Goal: Contribute content: Contribute content

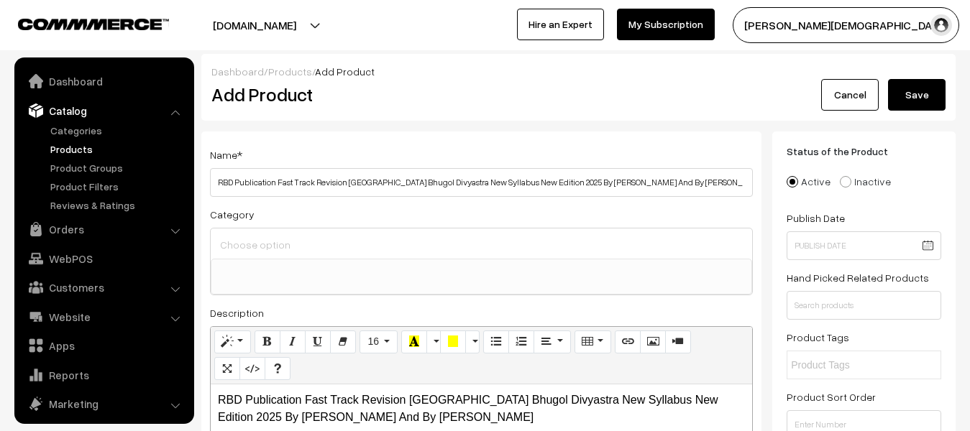
select select
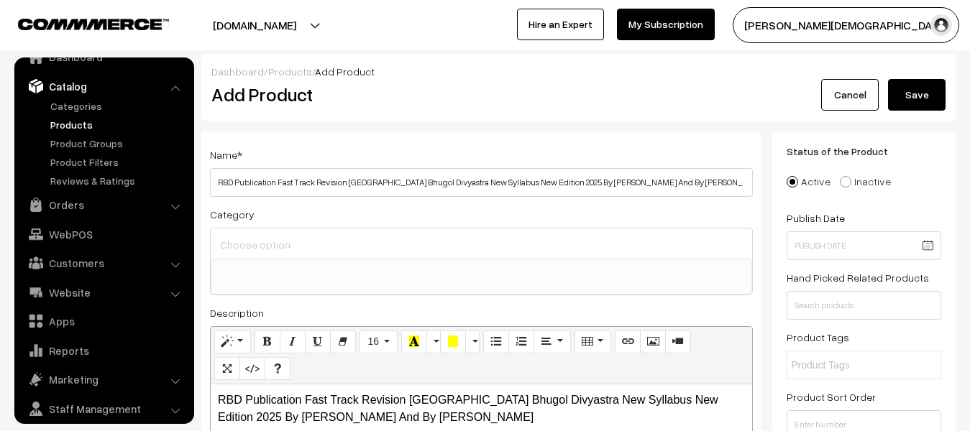
click at [902, 95] on button "Save" at bounding box center [916, 95] width 57 height 32
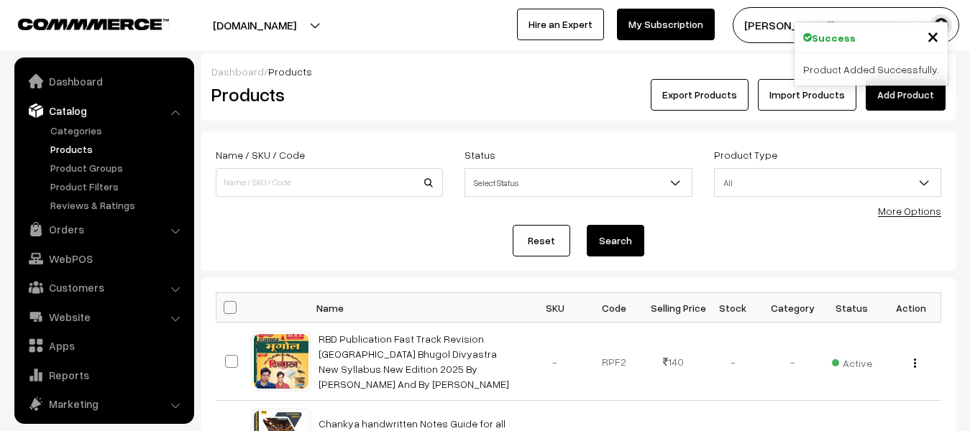
scroll to position [40, 0]
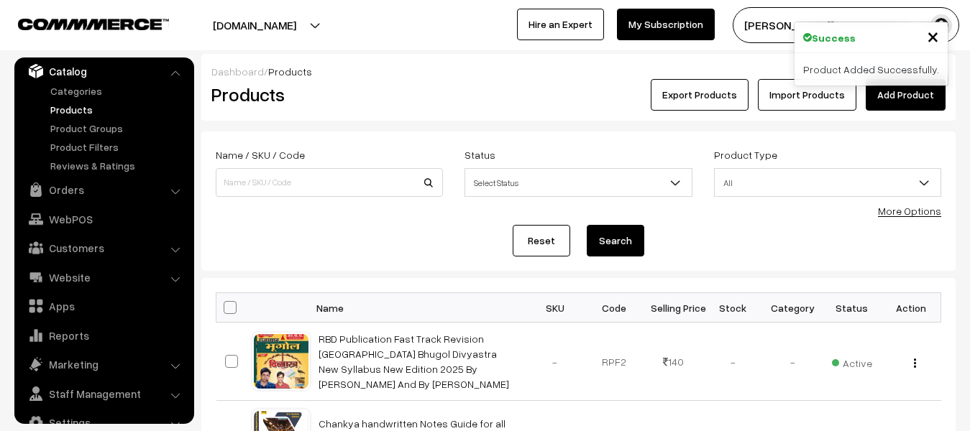
click at [906, 102] on link "Add Product" at bounding box center [905, 95] width 80 height 32
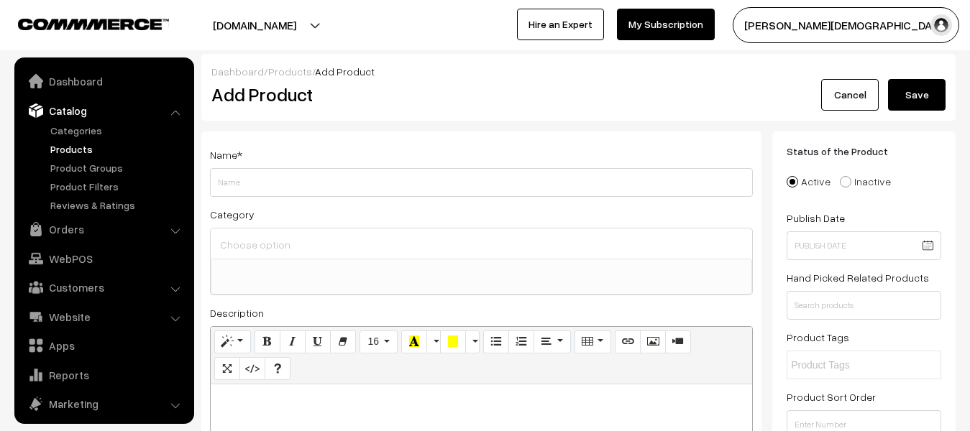
select select
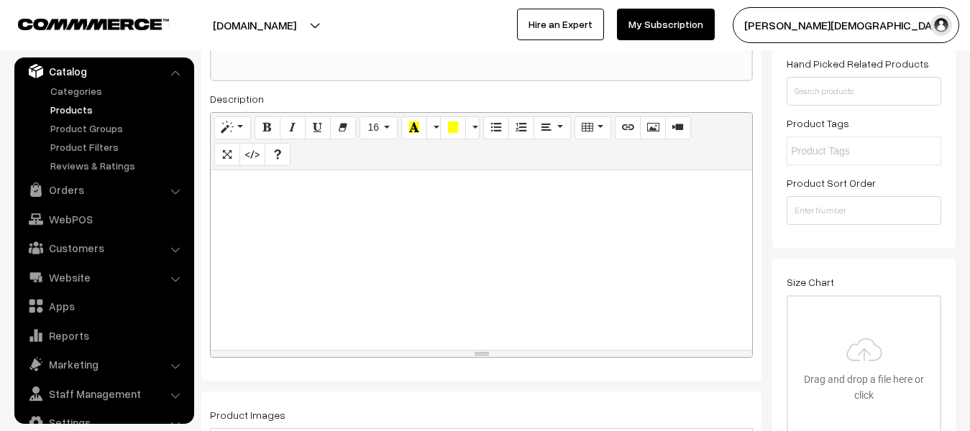
scroll to position [216, 0]
type input "[DEMOGRAPHIC_DATA] Publication [PERSON_NAME] Rajasthan Saman Patrata Pariksha C…"
click at [364, 272] on div at bounding box center [481, 259] width 541 height 180
paste div
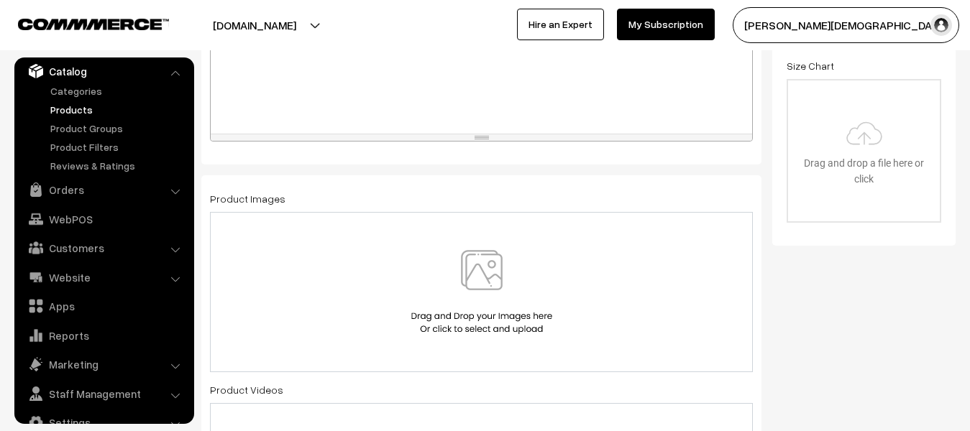
scroll to position [431, 0]
click at [474, 282] on img at bounding box center [482, 291] width 148 height 84
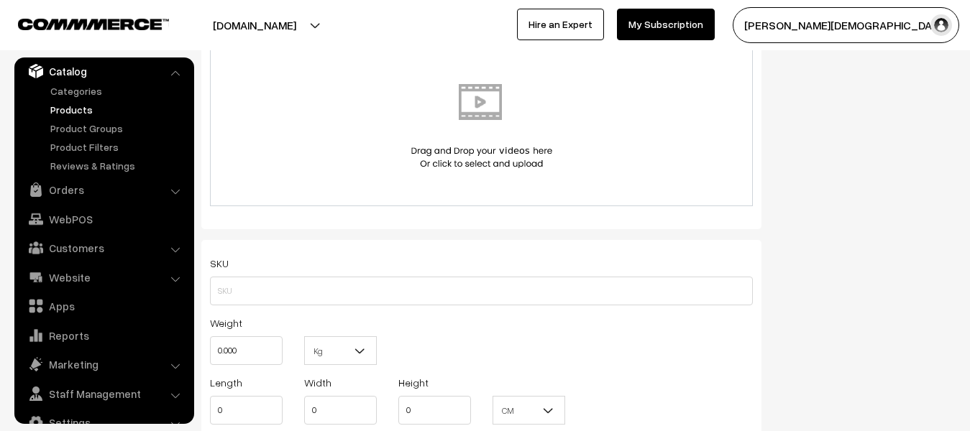
scroll to position [862, 0]
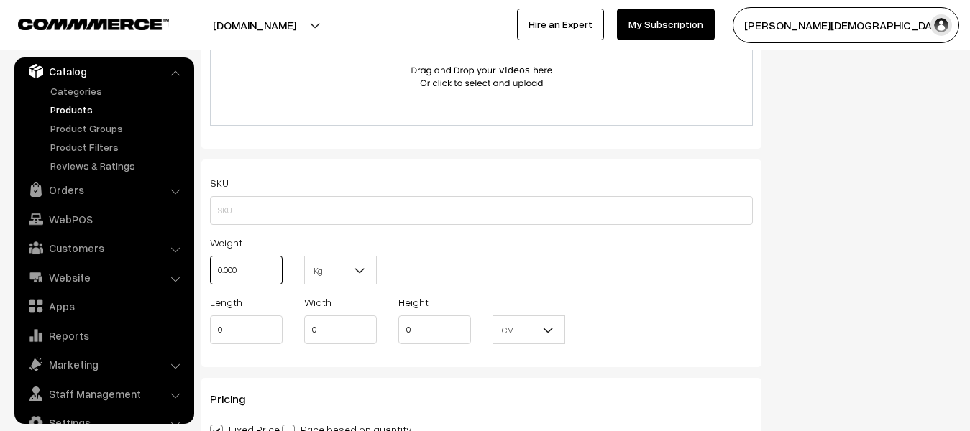
click at [263, 278] on input "0.000" at bounding box center [246, 270] width 73 height 29
type input "0"
type input "1"
click at [369, 265] on span at bounding box center [366, 275] width 14 height 36
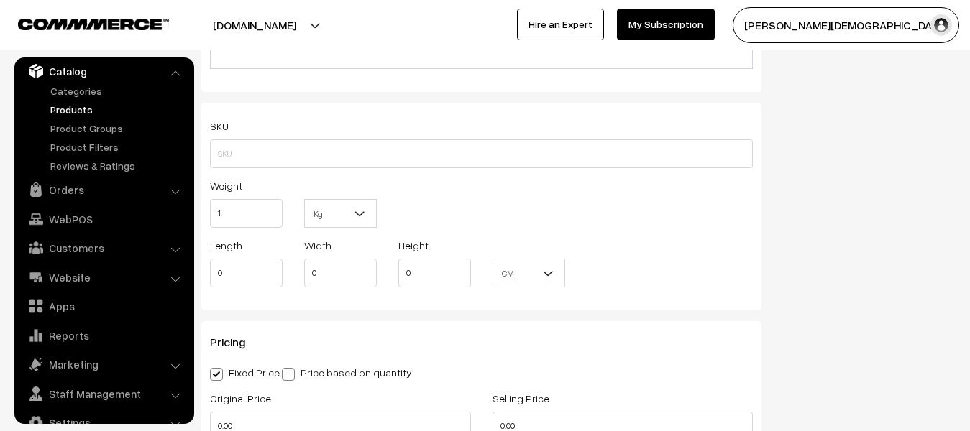
scroll to position [1150, 0]
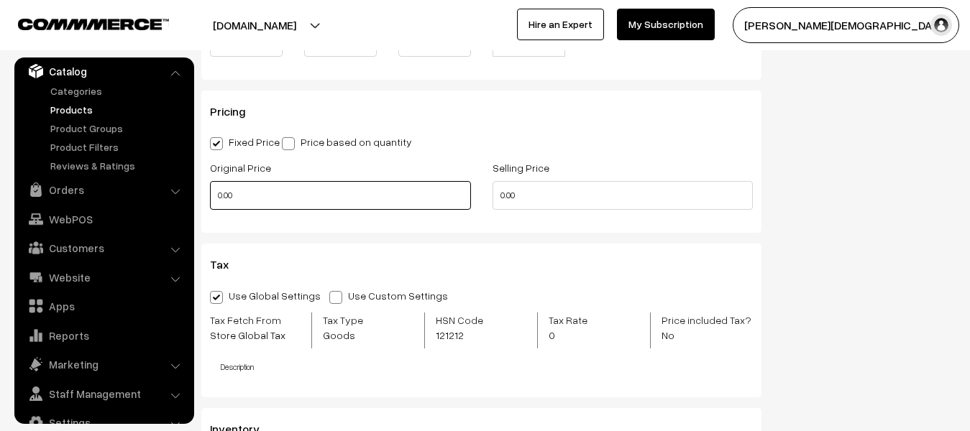
click at [287, 207] on input "0.00" at bounding box center [340, 195] width 261 height 29
type input "0"
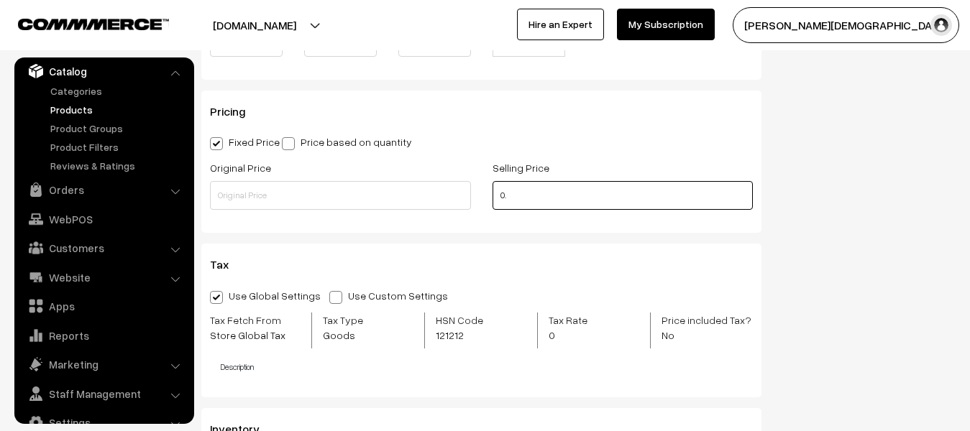
click at [617, 194] on input "0." at bounding box center [622, 195] width 261 height 29
type input "0"
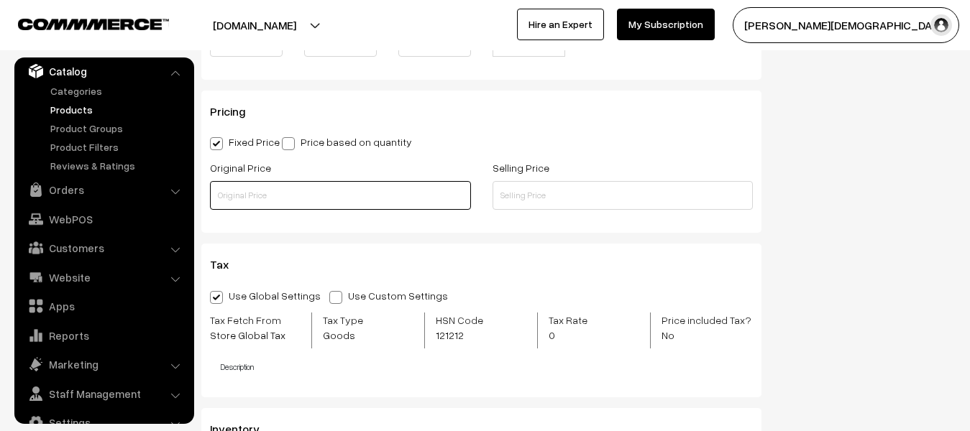
click at [347, 207] on input "text" at bounding box center [340, 195] width 261 height 29
type input "750"
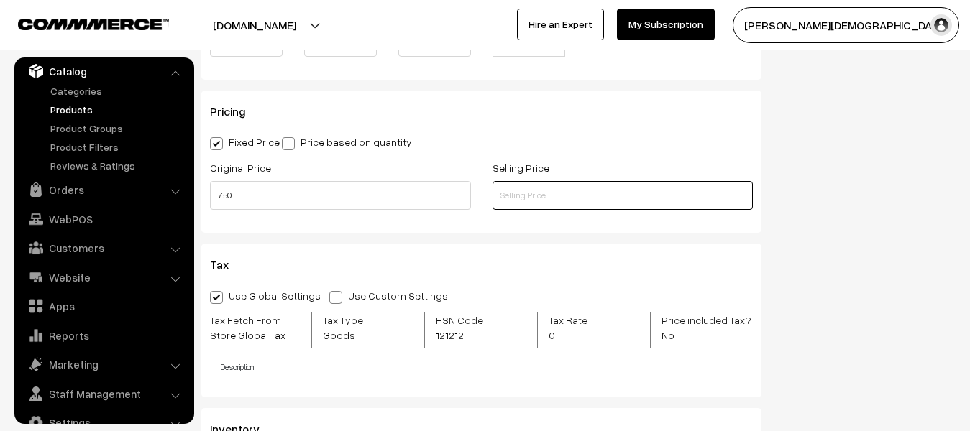
click at [560, 188] on input "text" at bounding box center [622, 195] width 261 height 29
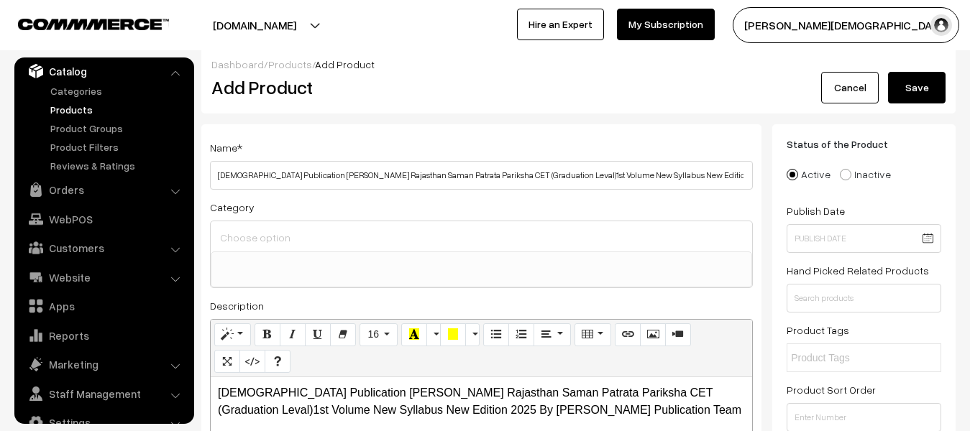
scroll to position [0, 0]
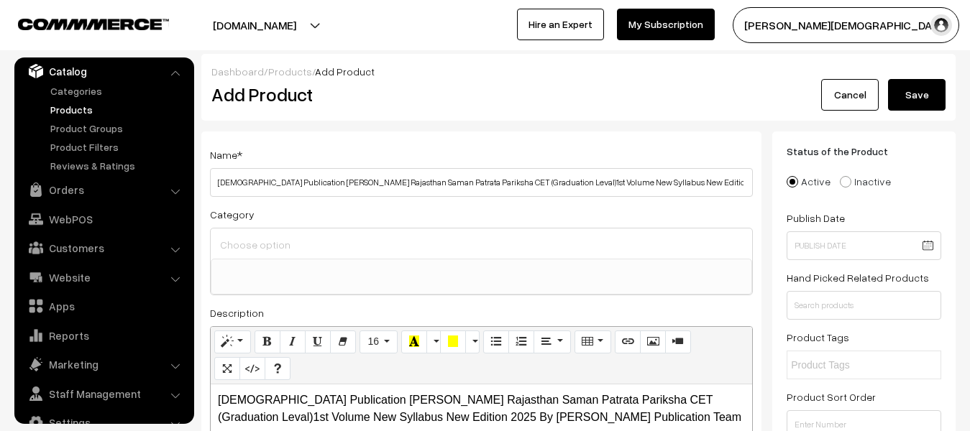
type input "299"
click at [912, 108] on button "Save" at bounding box center [916, 95] width 57 height 32
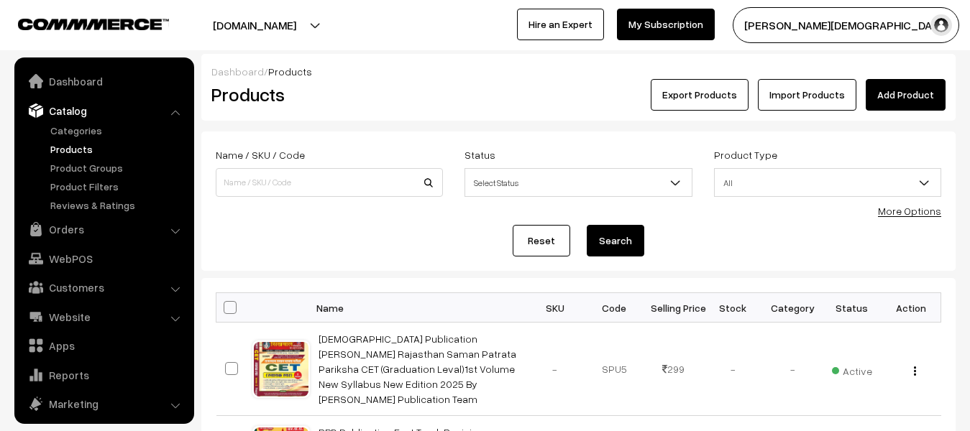
scroll to position [40, 0]
